Goal: Navigation & Orientation: Find specific page/section

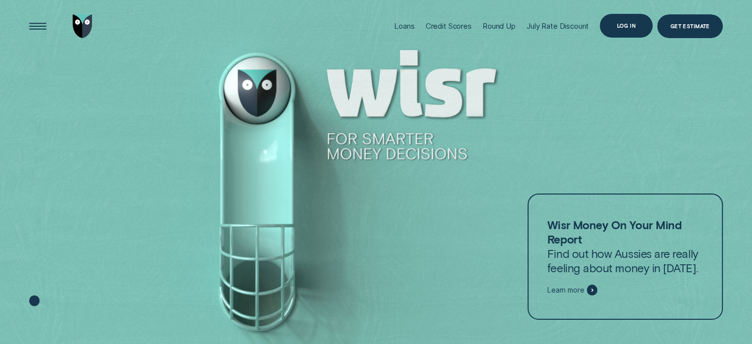
click at [622, 27] on div "Log in" at bounding box center [626, 25] width 19 height 4
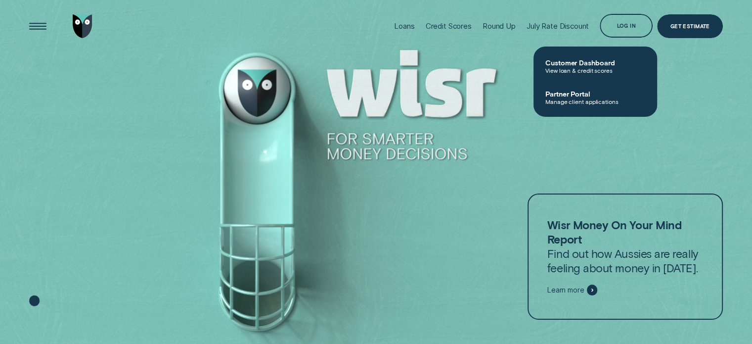
click at [582, 60] on span "Customer Dashboard" at bounding box center [596, 62] width 100 height 8
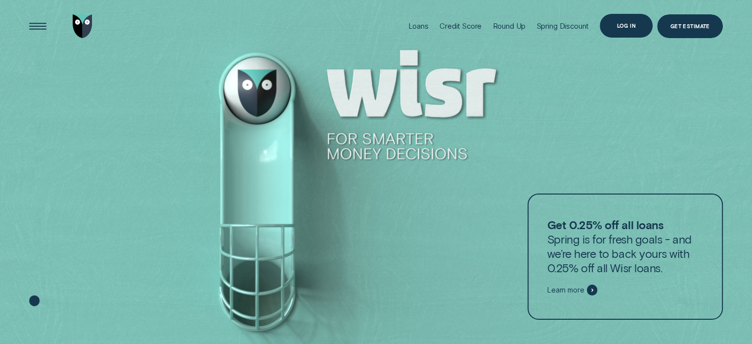
click at [624, 26] on div "Log in" at bounding box center [626, 25] width 19 height 4
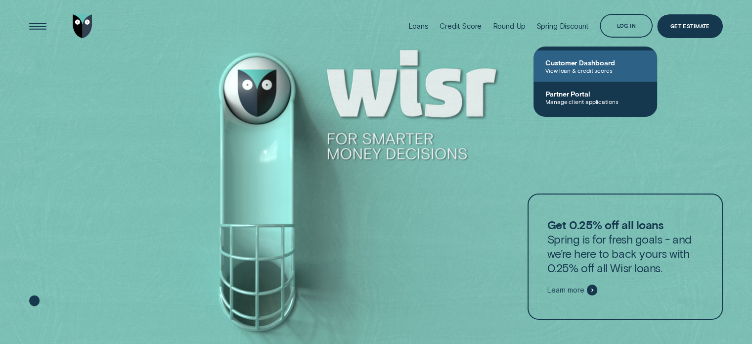
click at [596, 60] on span "Customer Dashboard" at bounding box center [596, 62] width 100 height 8
